Goal: Information Seeking & Learning: Find specific fact

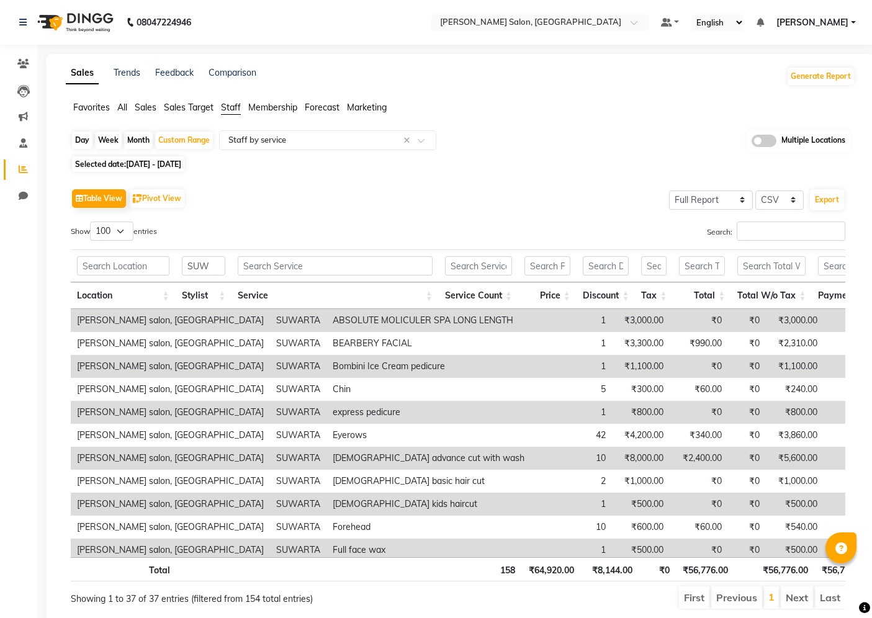
select select "full_report"
select select "csv"
select select "100"
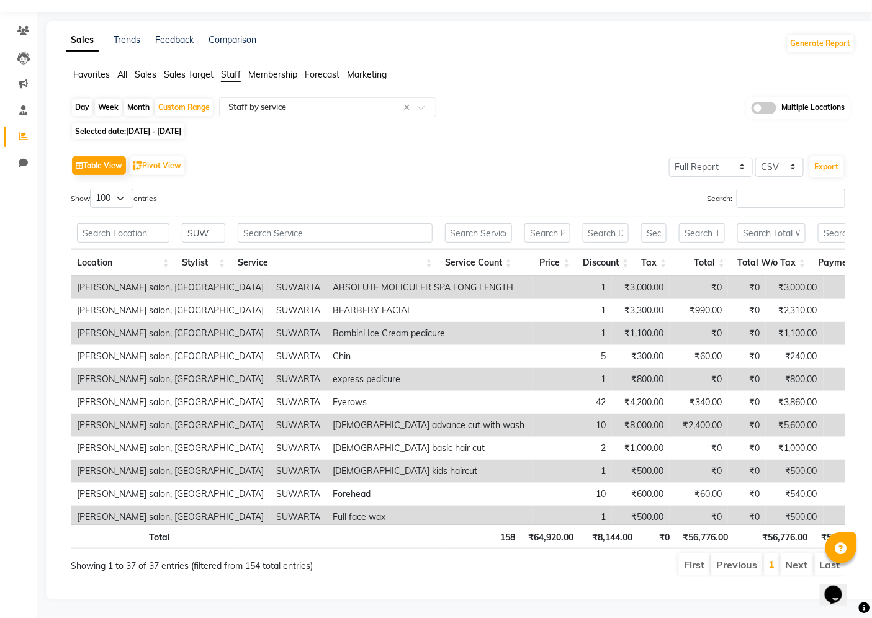
scroll to position [611, 0]
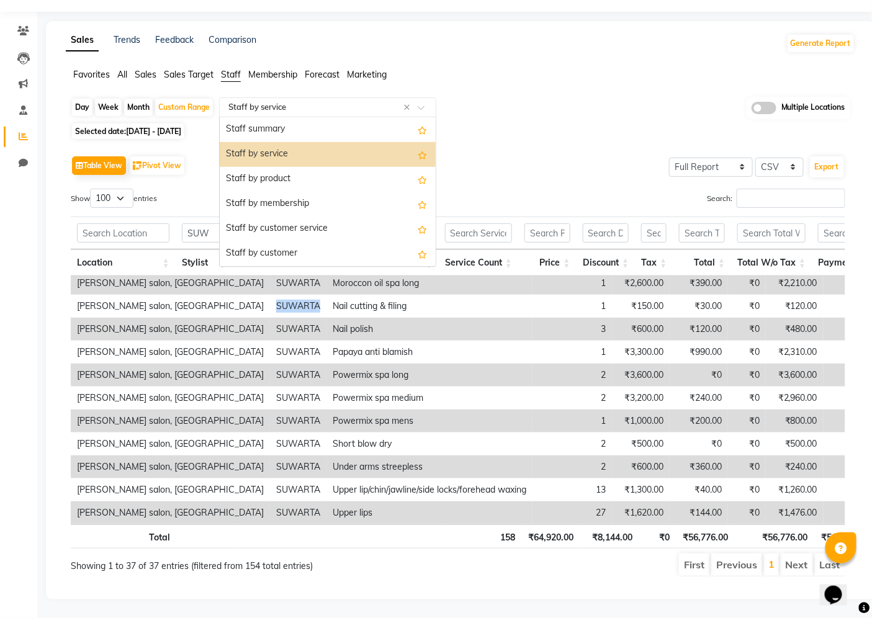
click at [338, 101] on input "text" at bounding box center [315, 107] width 179 height 12
click at [320, 167] on div "Staff by product" at bounding box center [328, 179] width 216 height 25
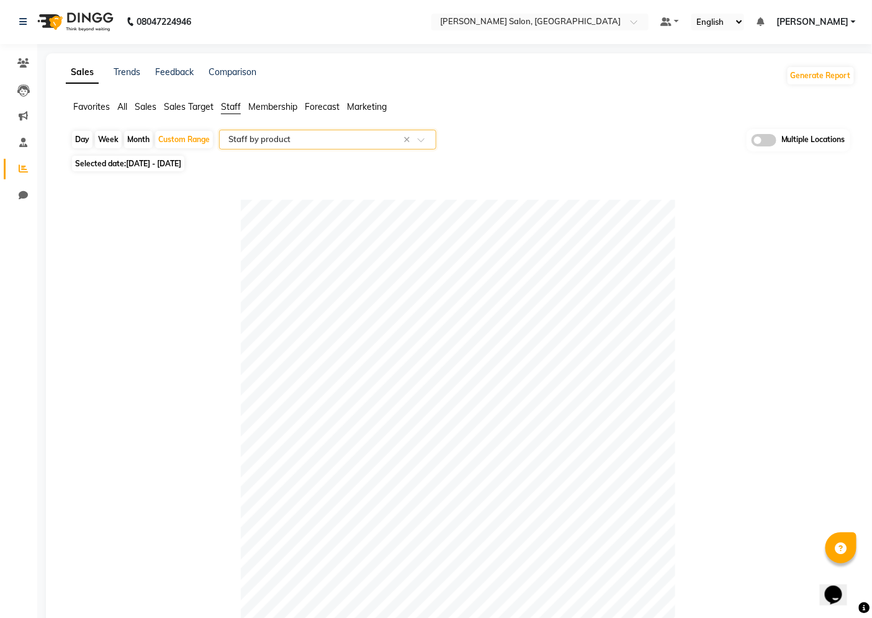
scroll to position [0, 0]
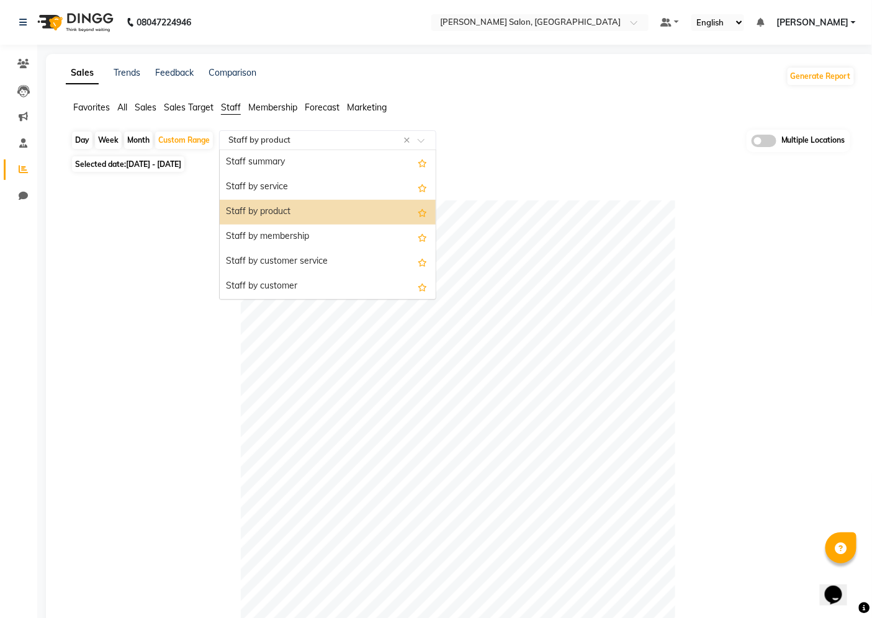
click at [349, 144] on input "text" at bounding box center [315, 140] width 179 height 12
click at [335, 186] on div "Staff by service" at bounding box center [328, 187] width 216 height 25
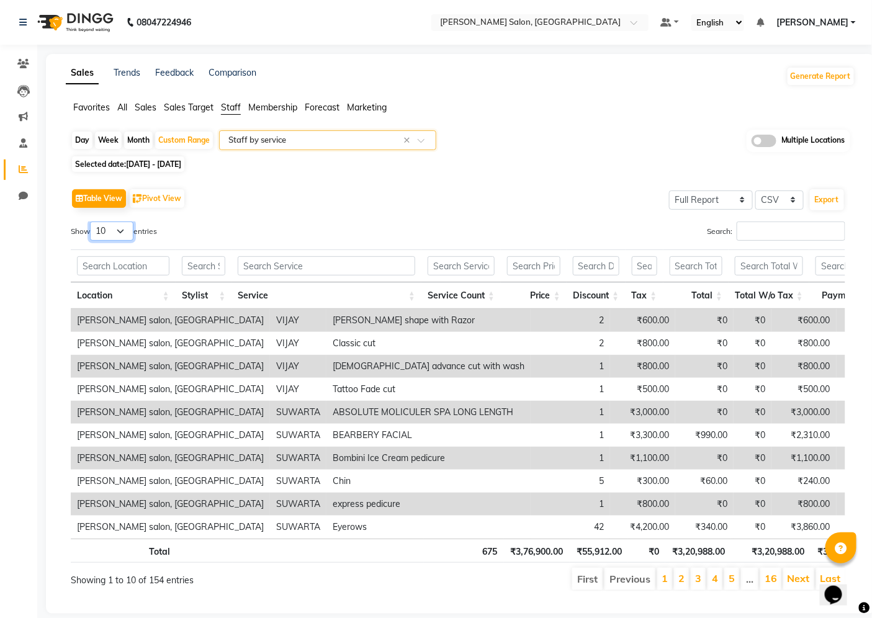
click at [122, 227] on select "10 25 50 100" at bounding box center [111, 231] width 43 height 19
select select "100"
click at [92, 222] on select "10 25 50 100" at bounding box center [111, 231] width 43 height 19
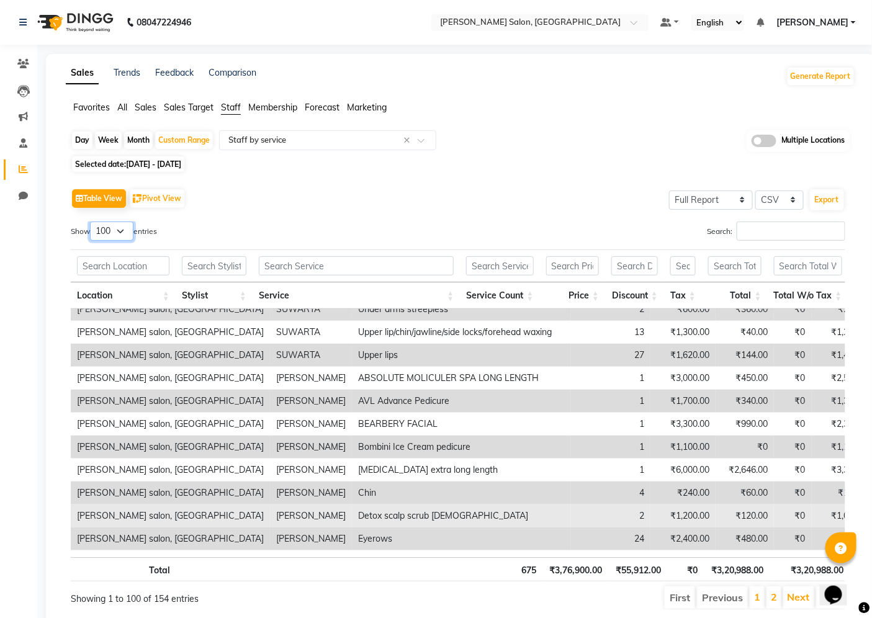
scroll to position [897, 0]
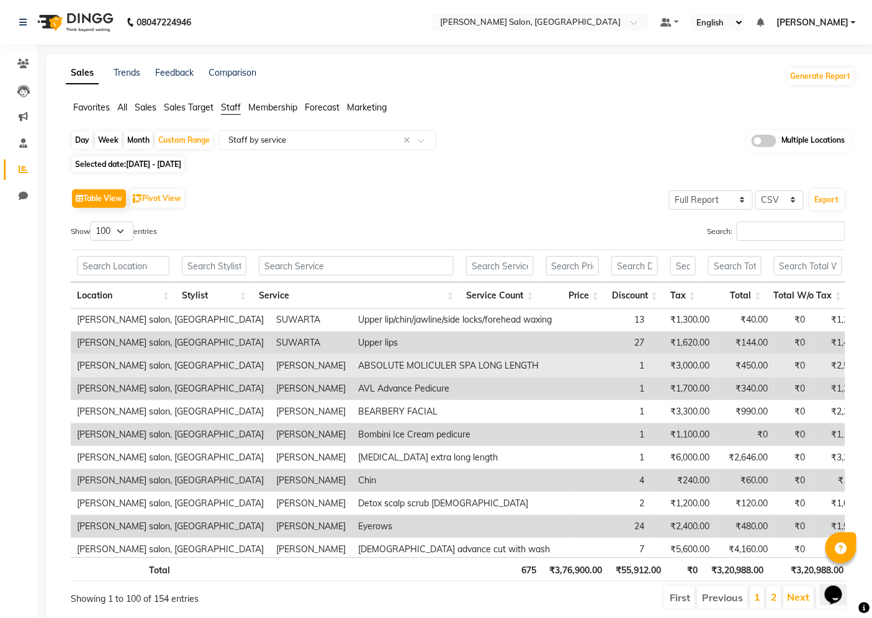
click at [270, 369] on td "[PERSON_NAME]" at bounding box center [311, 366] width 82 height 23
click at [270, 370] on td "[PERSON_NAME]" at bounding box center [311, 366] width 82 height 23
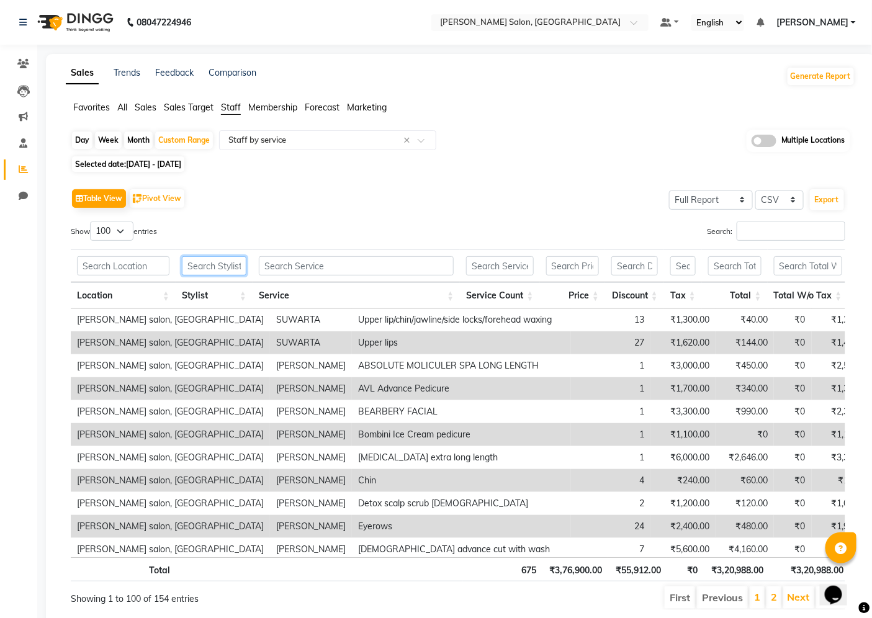
click at [202, 268] on input "text" at bounding box center [214, 265] width 65 height 19
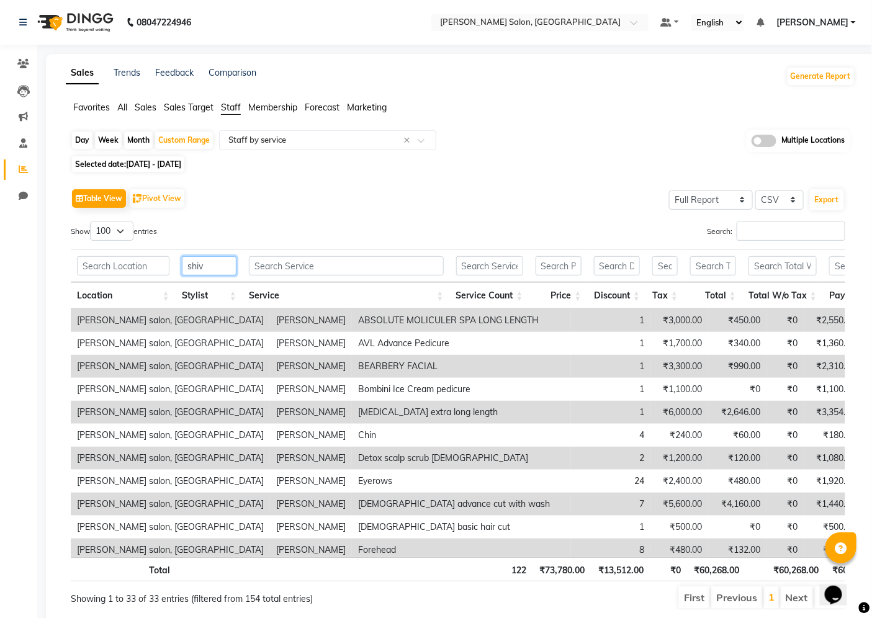
type input "shiv"
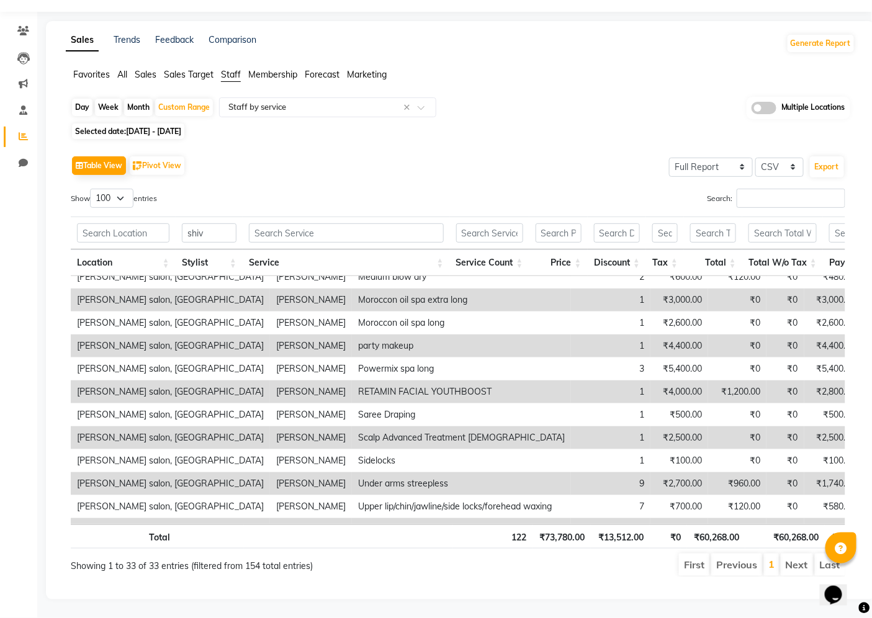
scroll to position [519, 0]
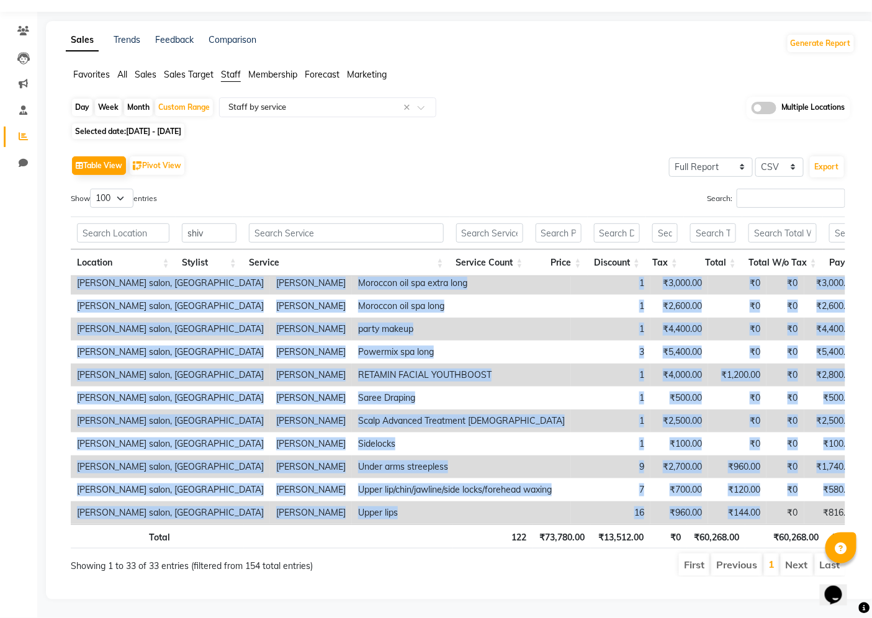
drag, startPoint x: 186, startPoint y: 277, endPoint x: 641, endPoint y: 468, distance: 492.8
click at [649, 487] on tbody "[PERSON_NAME] salon, Hinjewadi [PERSON_NAME] ABSOLUTE MOLICULER SPA LONG LENGTH…" at bounding box center [661, 146] width 1180 height 758
copy tbody "loremi dolor SITAMETC ADIPISCIN ELI SEDD EIUSMO 3 ₹0,125.56 ₹661.25 ₹1 ₹2,164.4…"
